Goal: Navigation & Orientation: Find specific page/section

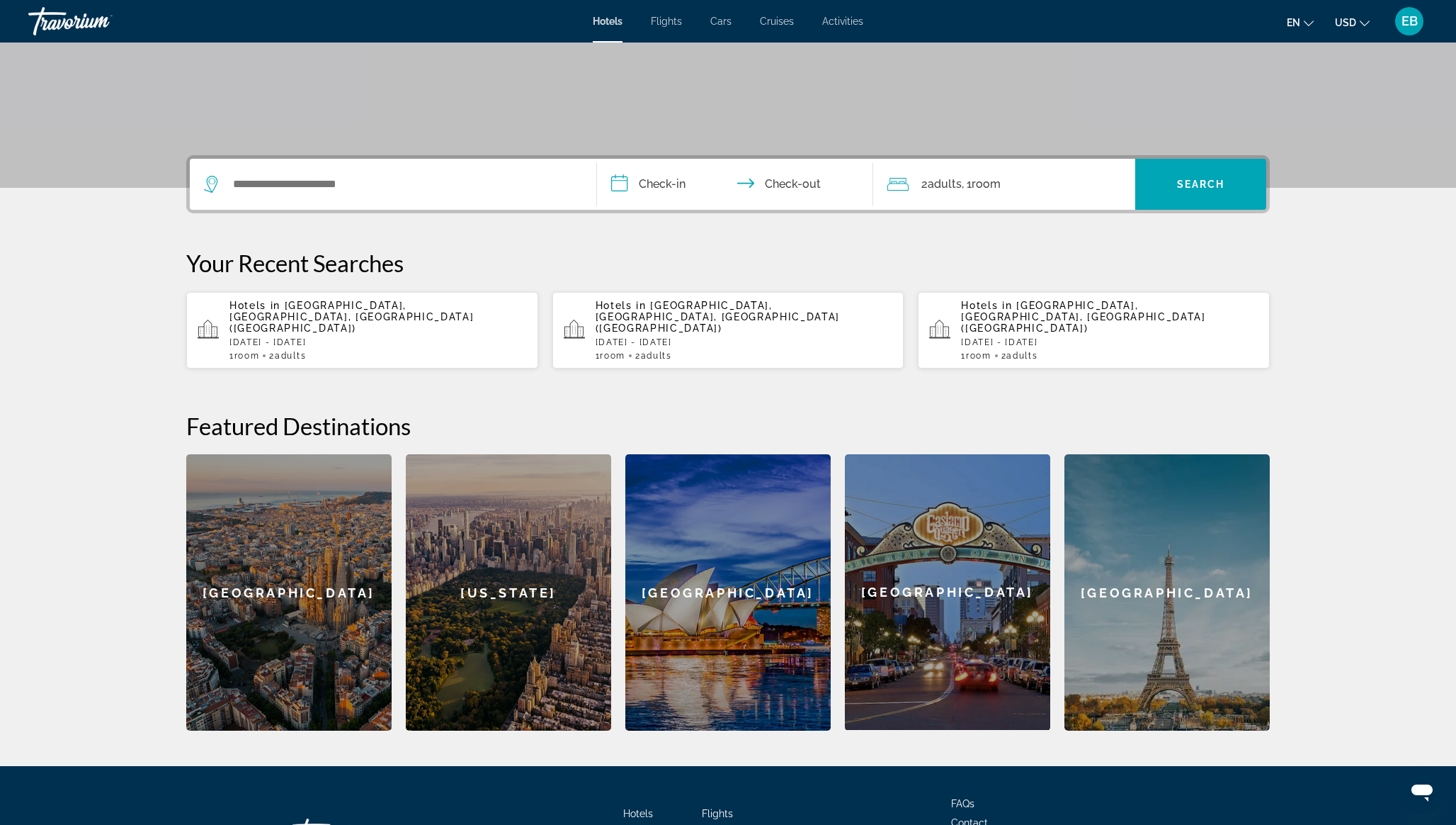
scroll to position [330, 0]
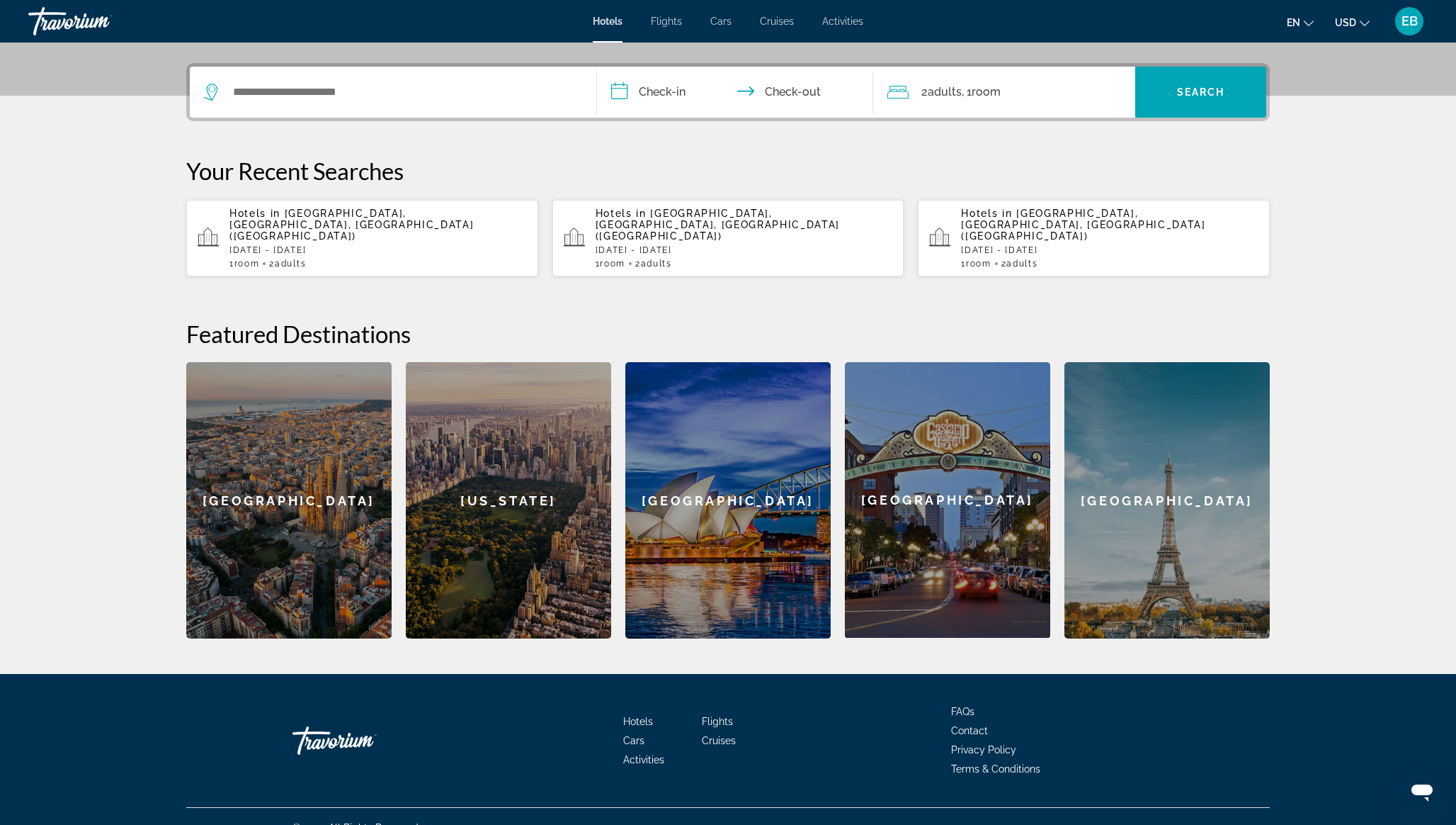
click at [1424, 791] on icon "Open messaging window" at bounding box center [1422, 793] width 22 height 17
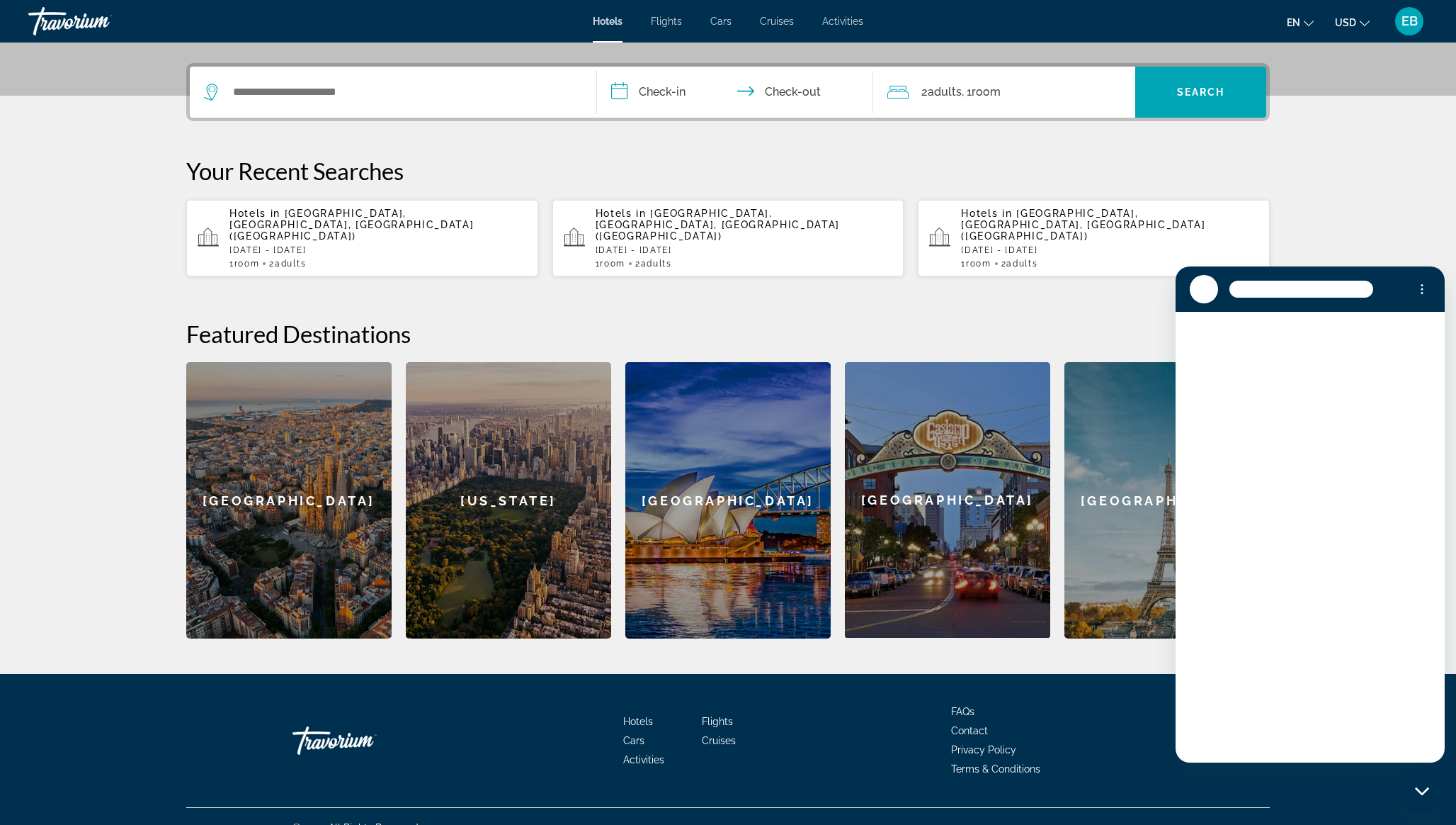
scroll to position [0, 0]
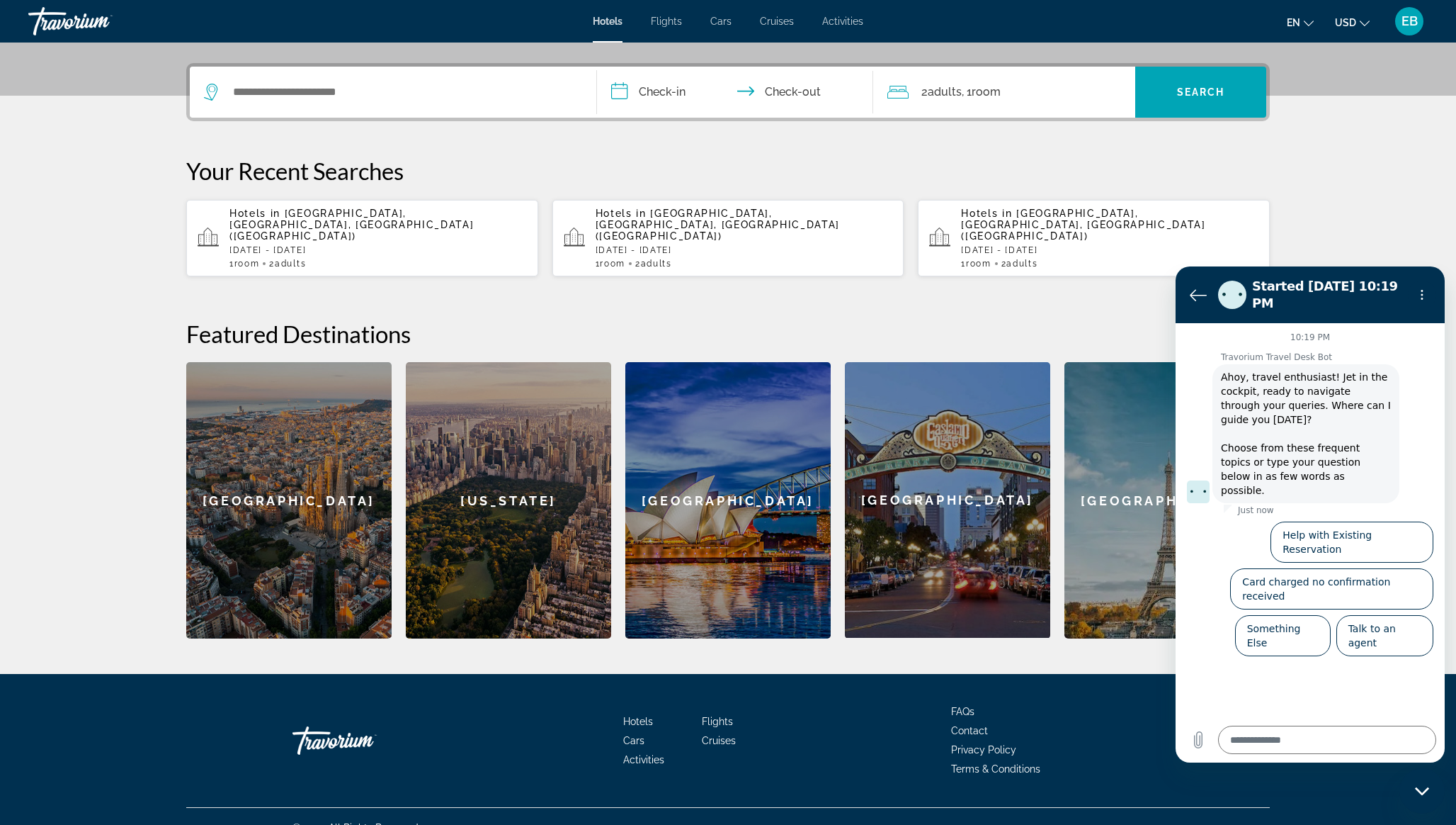
click at [1419, 792] on icon "Close messaging window" at bounding box center [1421, 790] width 14 height 7
type textarea "*"
